Goal: Find specific page/section

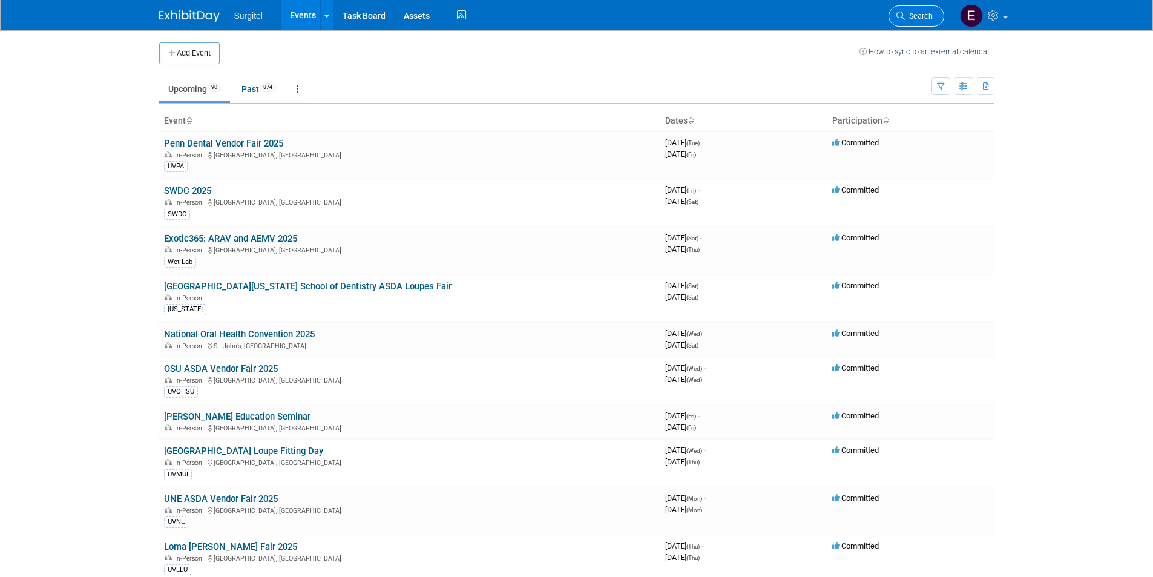
click at [922, 20] on span "Search" at bounding box center [919, 16] width 28 height 9
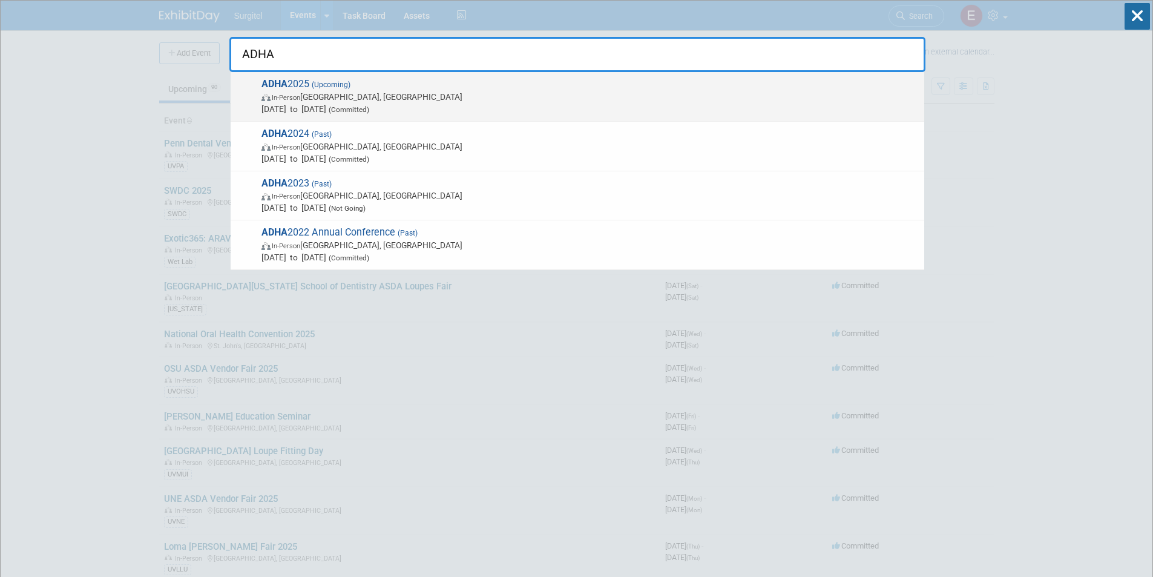
type input "ADHA"
click at [530, 80] on span "ADHA 2025 (Upcoming) In-Person [GEOGRAPHIC_DATA], [GEOGRAPHIC_DATA] [DATE] to […" at bounding box center [588, 96] width 660 height 37
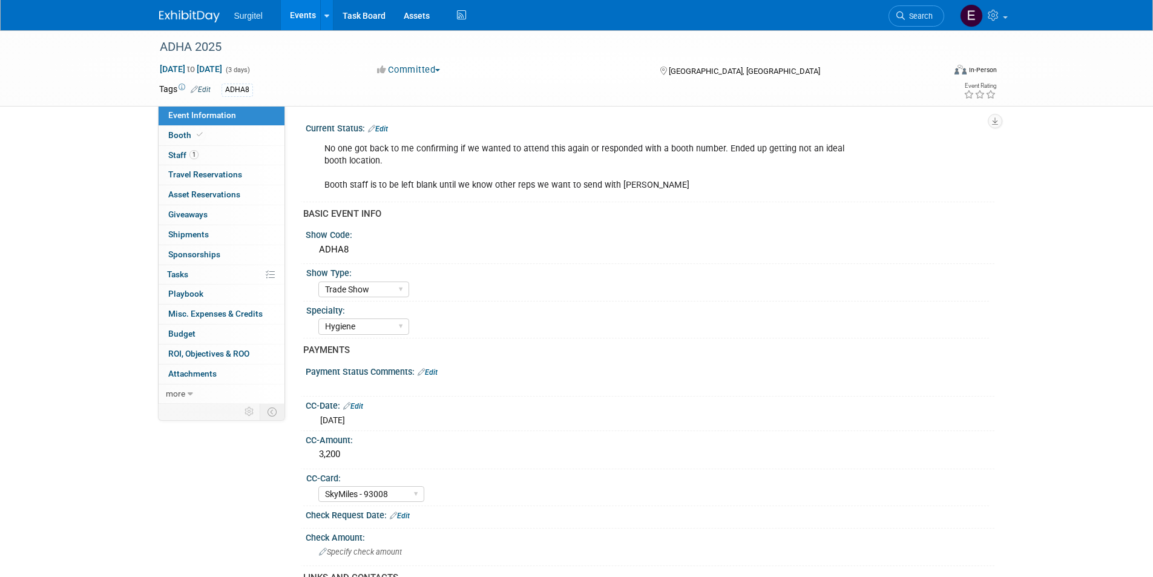
select select "Trade Show"
select select "Hygiene"
select select "SkyMiles - 93008"
click at [245, 132] on link "Booth" at bounding box center [222, 135] width 126 height 19
